Goal: Task Accomplishment & Management: Manage account settings

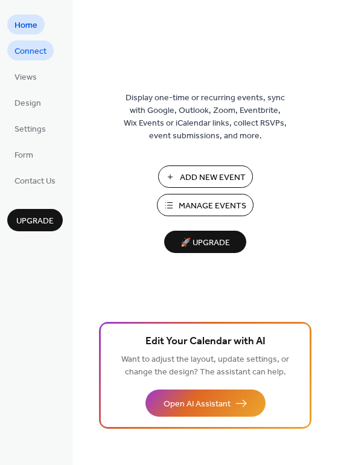
click at [30, 52] on span "Connect" at bounding box center [31, 51] width 32 height 13
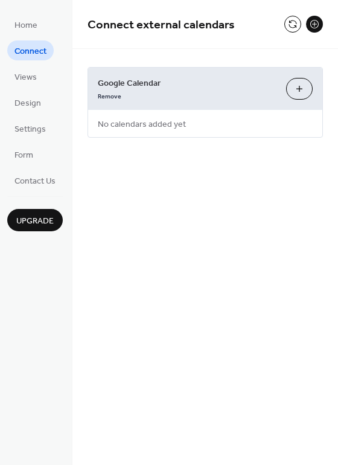
click at [296, 91] on button "Choose Calendars" at bounding box center [299, 89] width 27 height 22
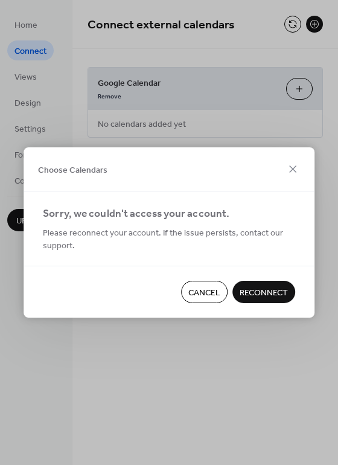
click at [263, 292] on span "Reconnect" at bounding box center [264, 293] width 48 height 13
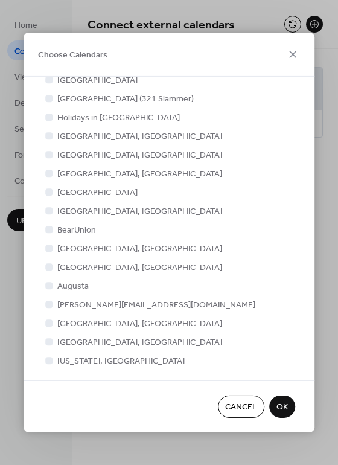
scroll to position [206, 0]
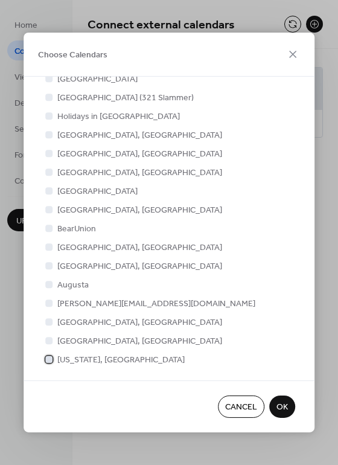
click at [51, 364] on div at bounding box center [49, 360] width 12 height 12
click at [281, 408] on span "OK" at bounding box center [282, 408] width 11 height 13
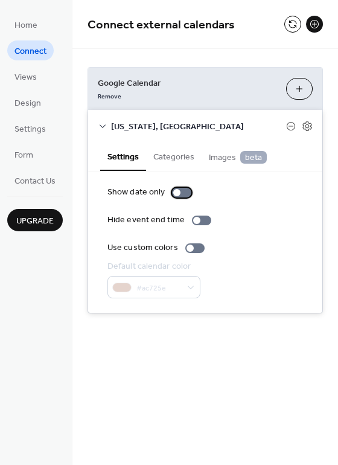
click at [180, 193] on div at bounding box center [181, 193] width 19 height 10
click at [176, 194] on div at bounding box center [181, 193] width 19 height 10
click at [186, 190] on div at bounding box center [181, 193] width 19 height 10
click at [180, 197] on div at bounding box center [181, 193] width 19 height 10
